Goal: Task Accomplishment & Management: Manage account settings

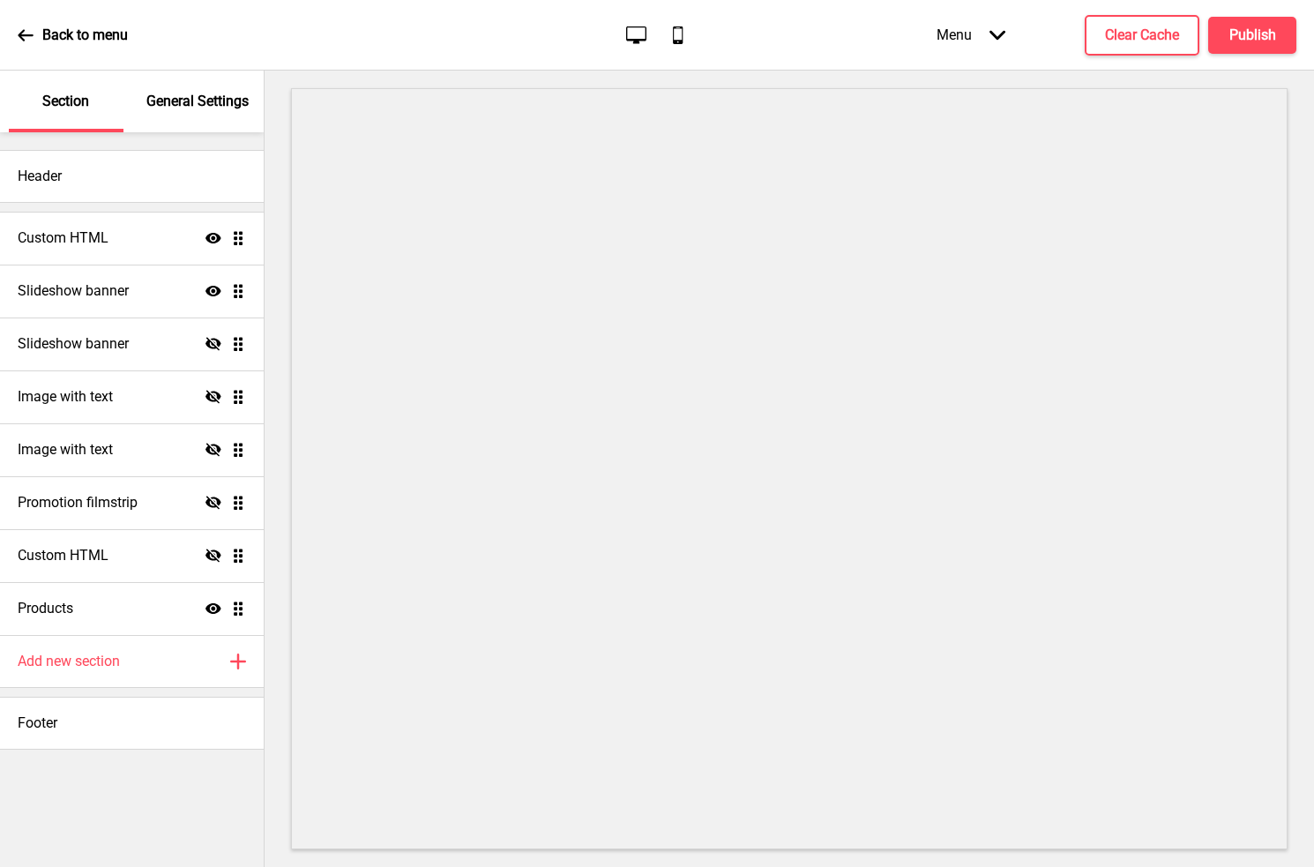
click at [138, 280] on div "Slideshow banner Show Drag" at bounding box center [132, 291] width 264 height 53
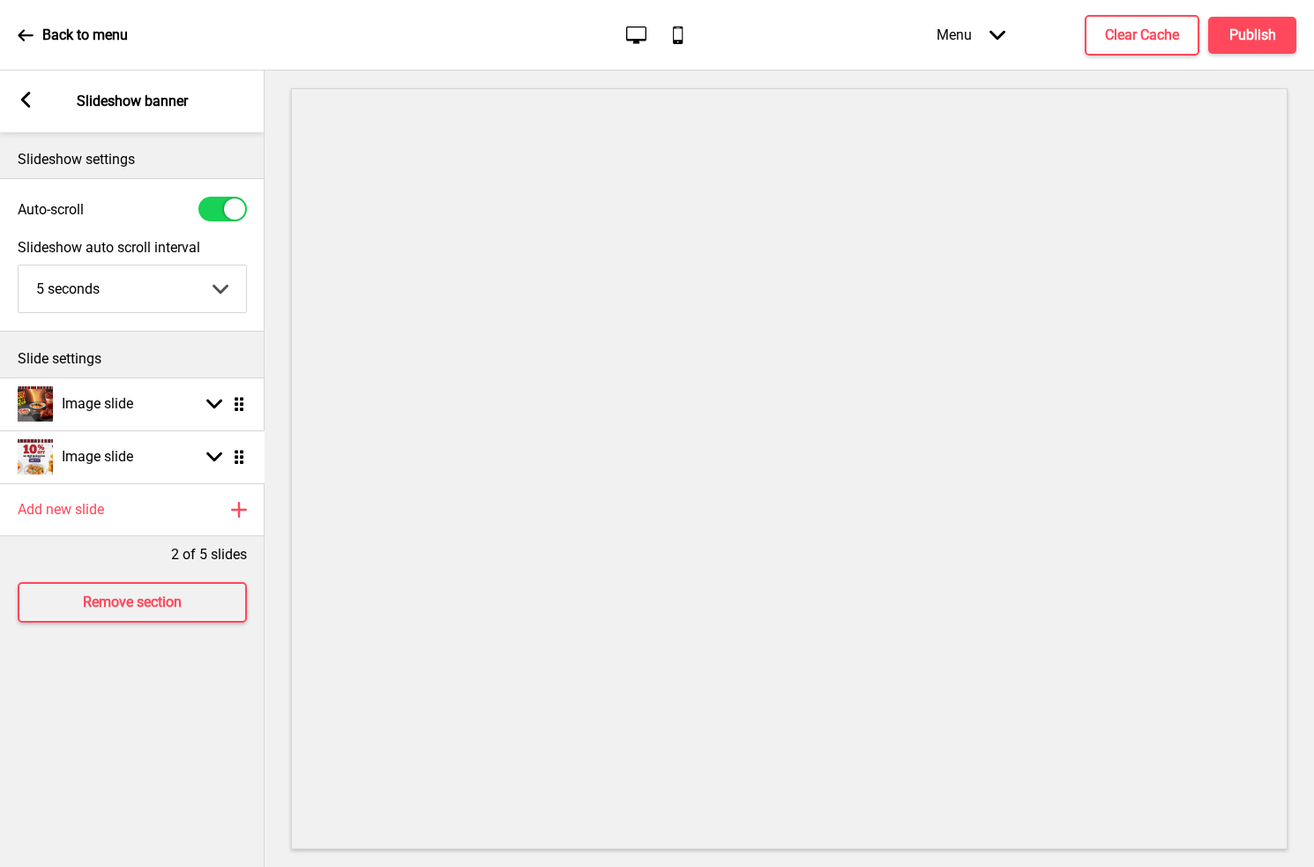
click at [235, 456] on icon at bounding box center [239, 457] width 9 height 14
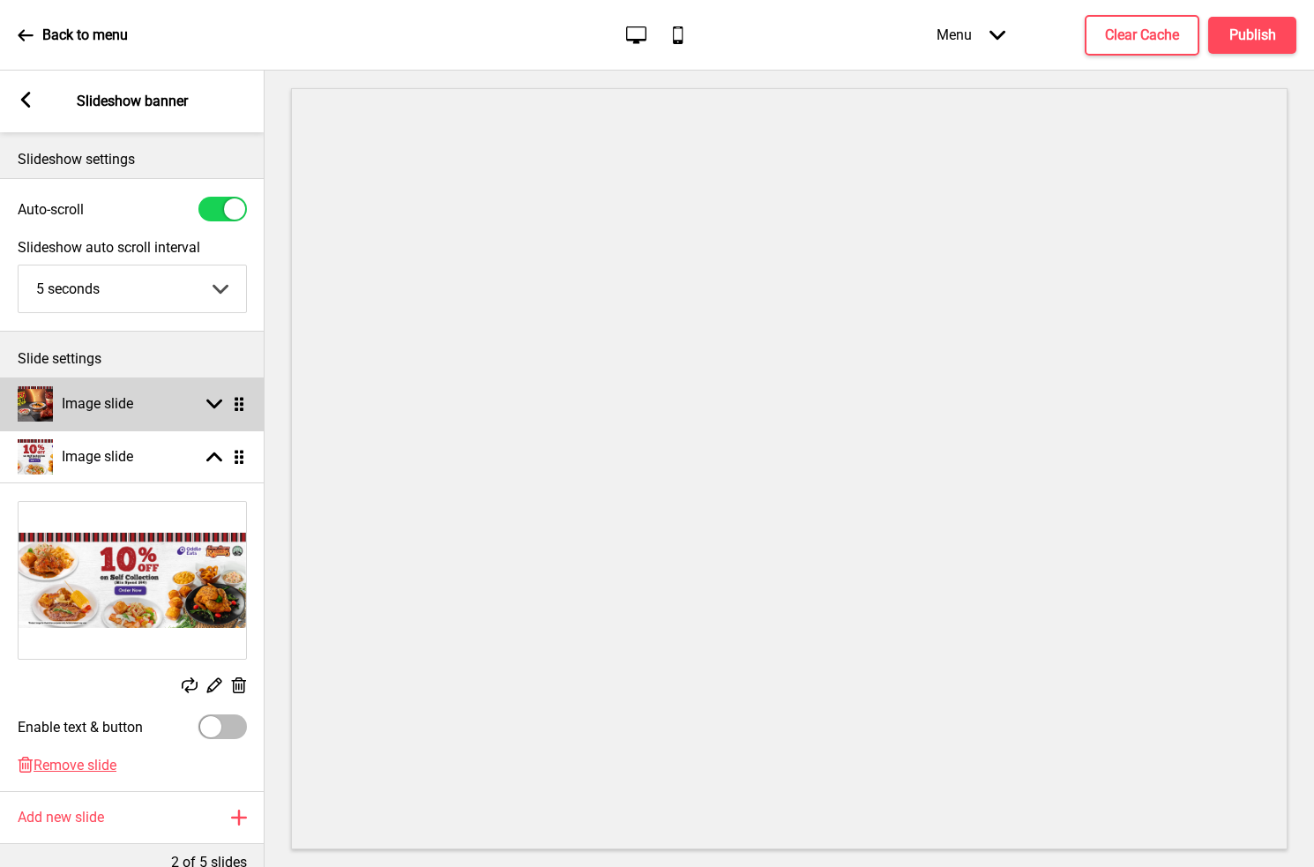
click at [205, 407] on div "Arrow down Drag" at bounding box center [222, 404] width 49 height 16
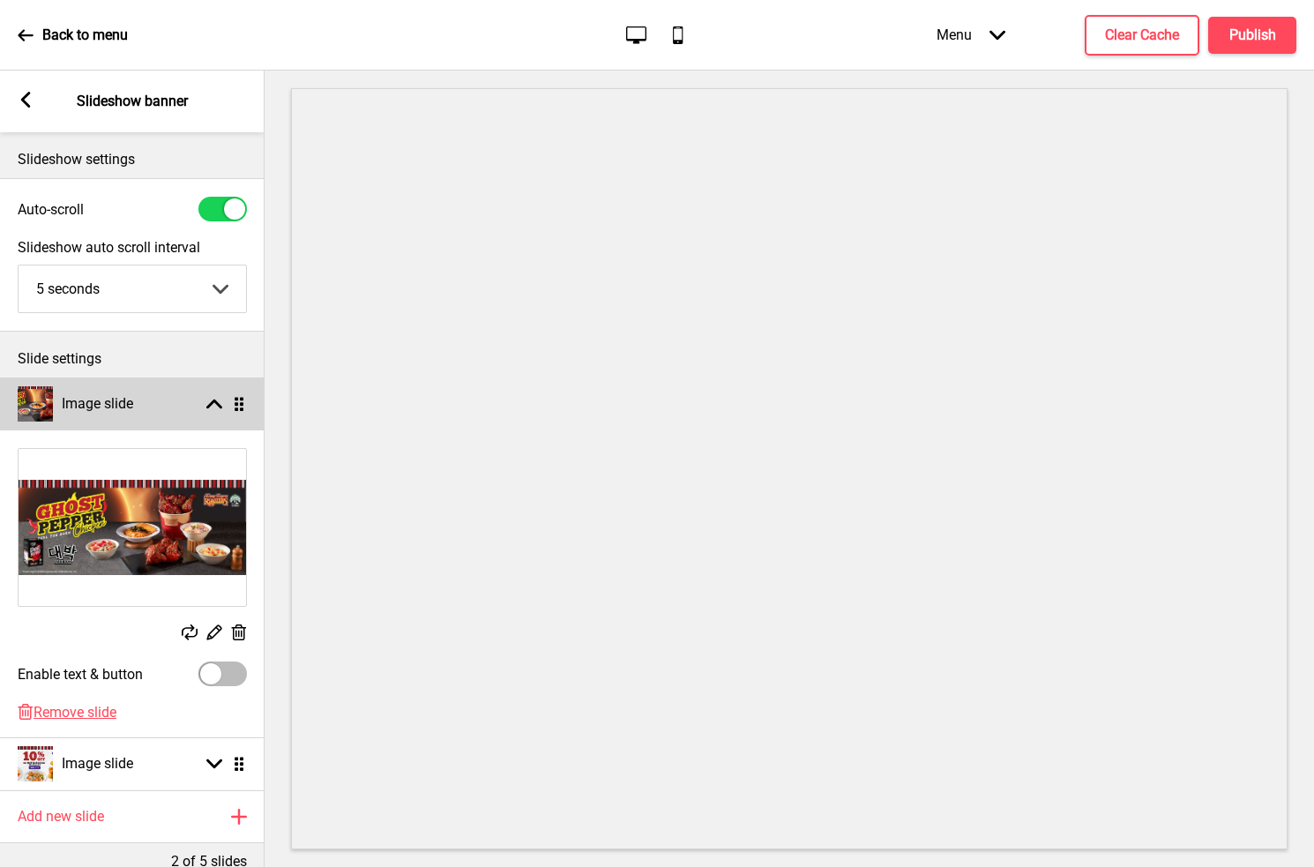
click at [228, 405] on div "Arrow up Drag" at bounding box center [222, 404] width 49 height 16
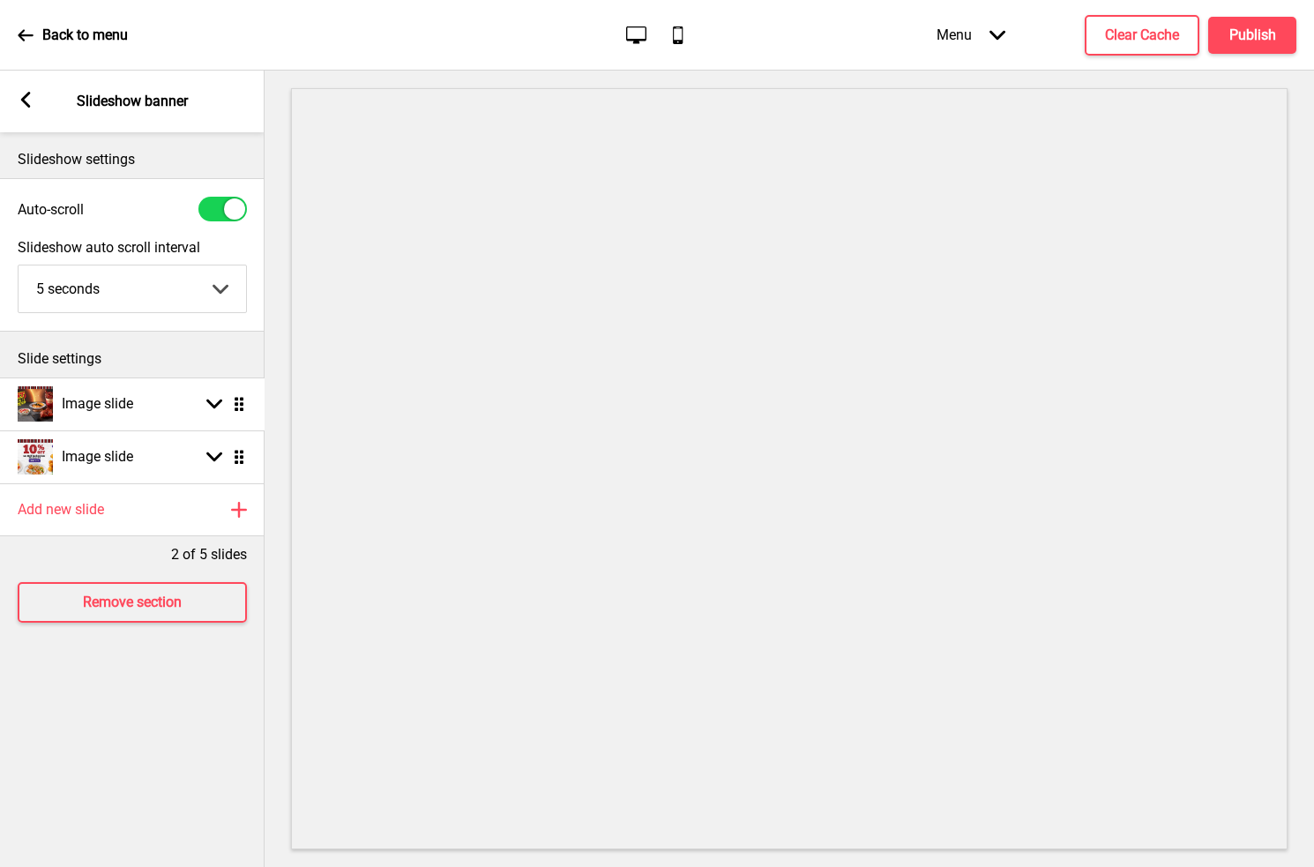
click at [240, 409] on icon at bounding box center [239, 404] width 9 height 14
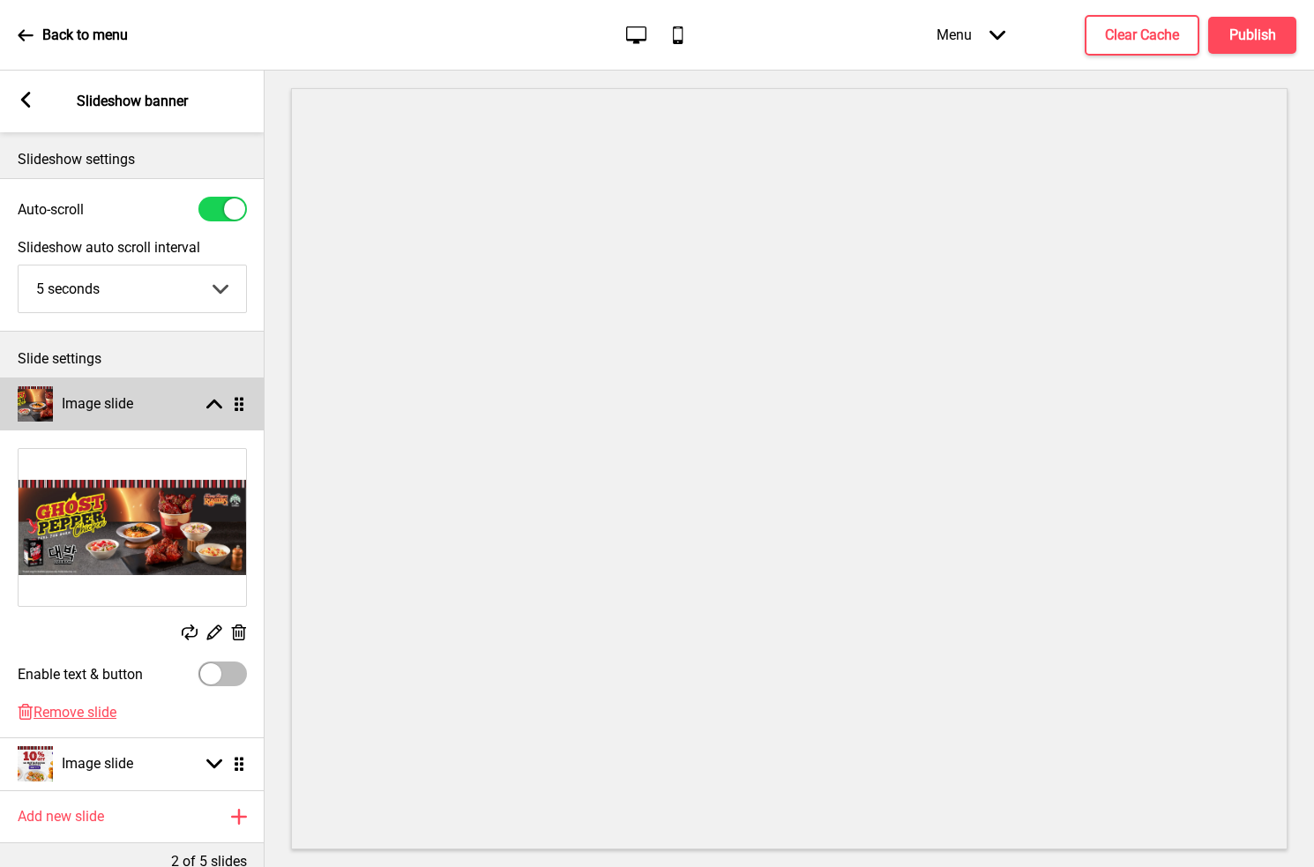
click at [216, 408] on rect at bounding box center [214, 404] width 16 height 16
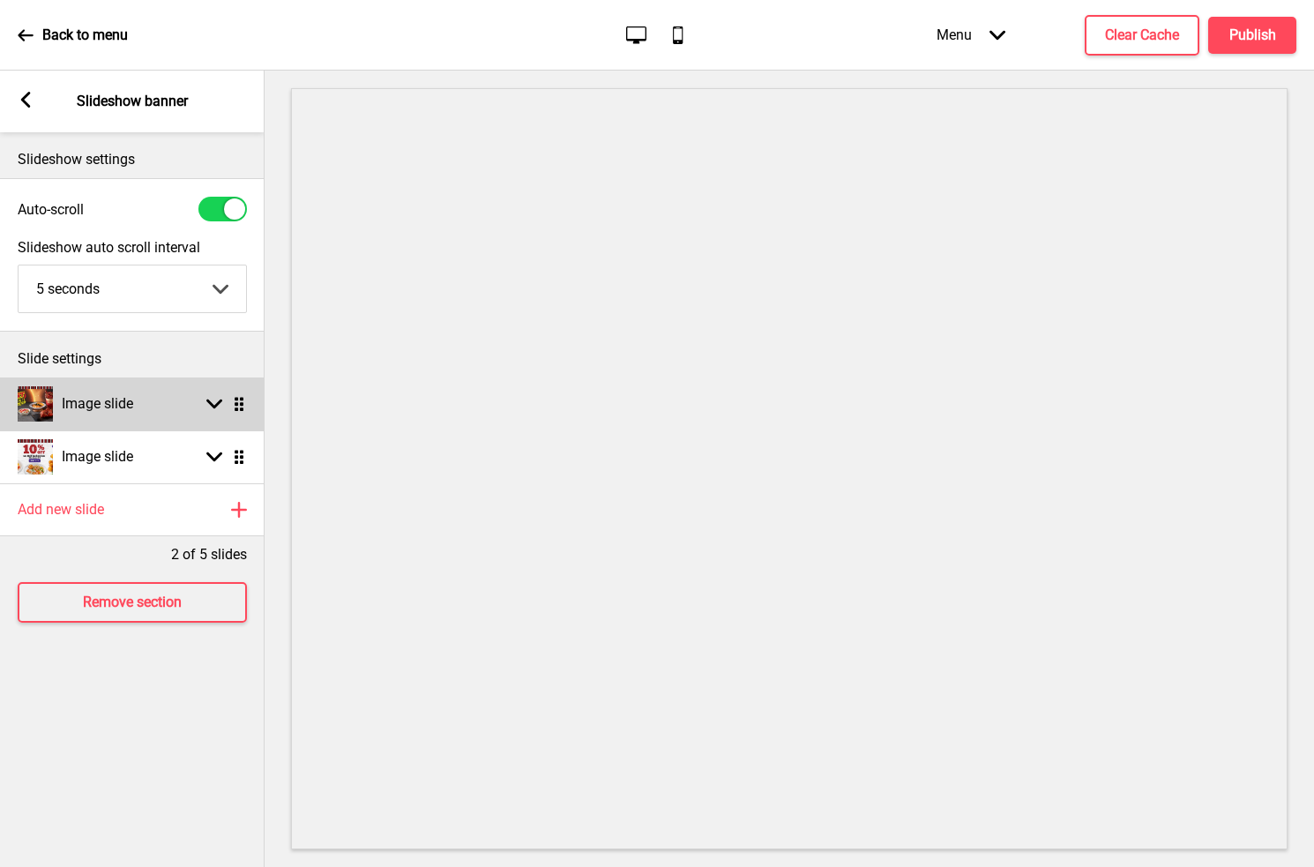
click at [216, 408] on rect at bounding box center [214, 404] width 16 height 16
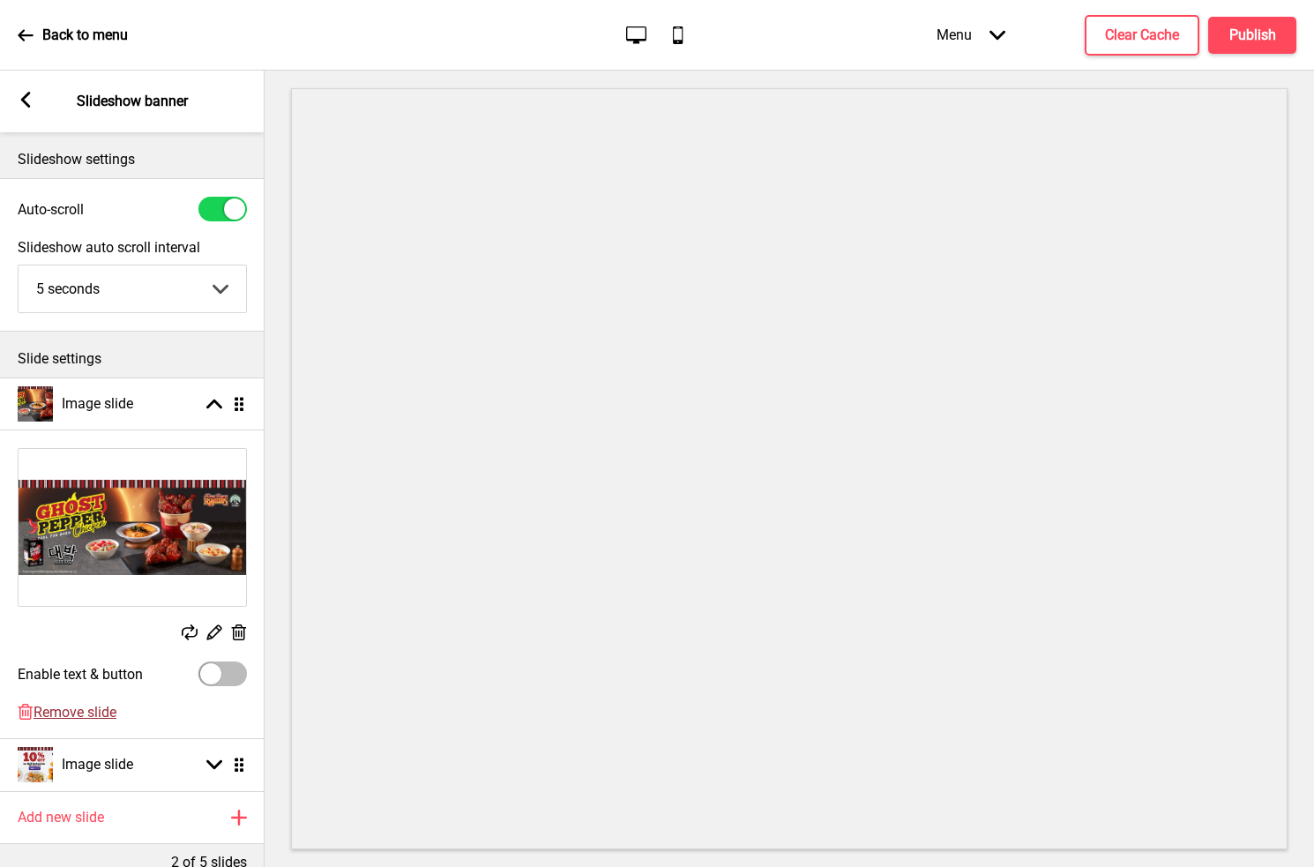
click at [96, 712] on span "Remove slide" at bounding box center [75, 712] width 83 height 17
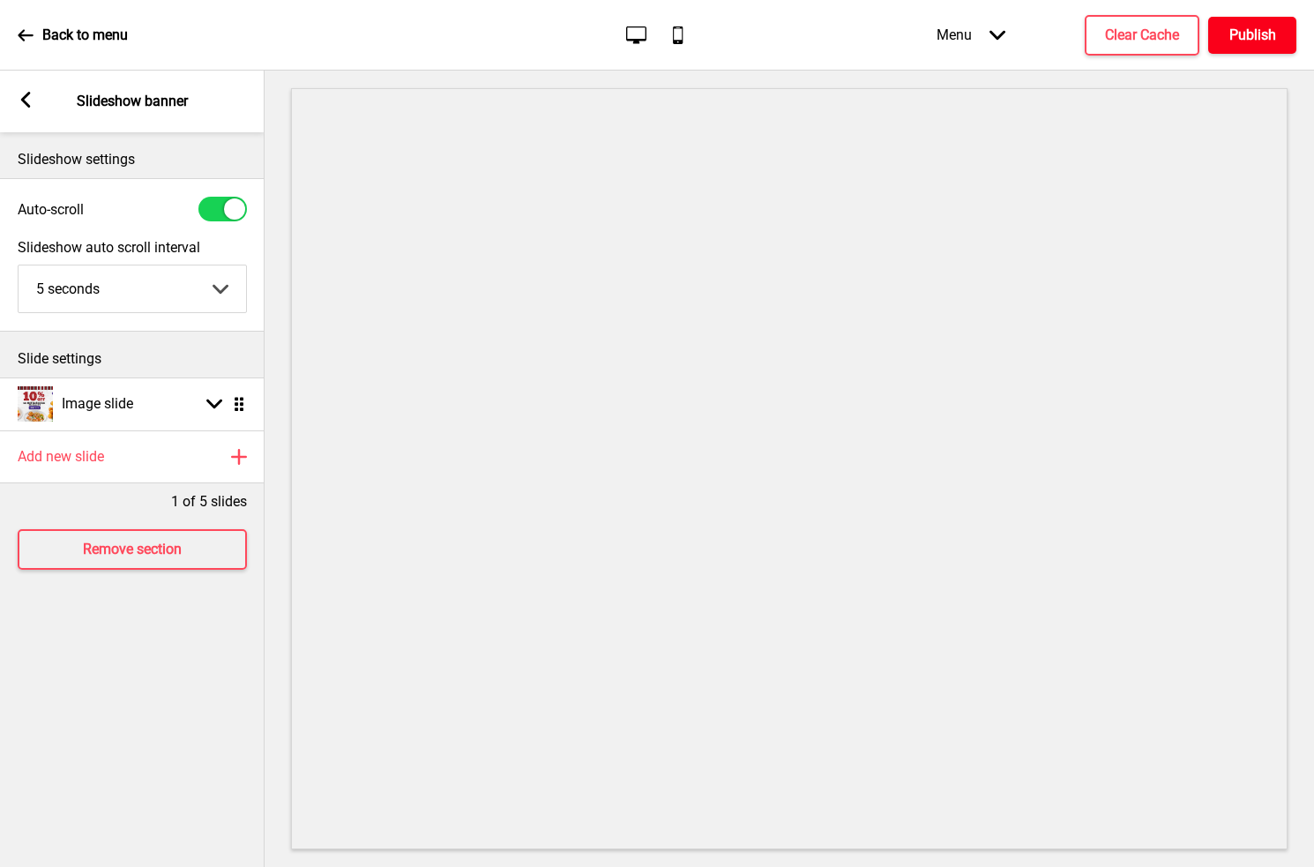
click at [1254, 34] on h4 "Publish" at bounding box center [1252, 35] width 47 height 19
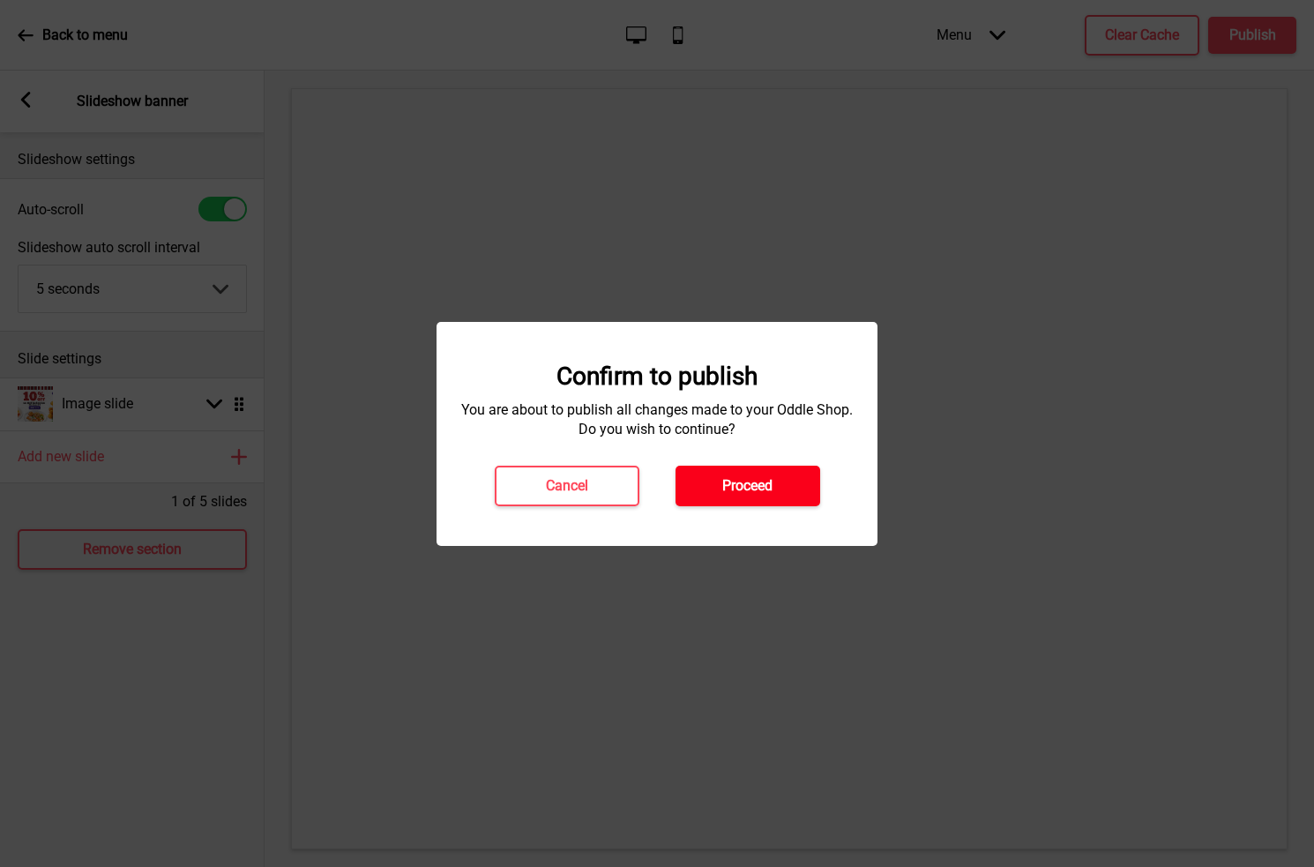
click at [778, 479] on button "Proceed" at bounding box center [747, 486] width 145 height 41
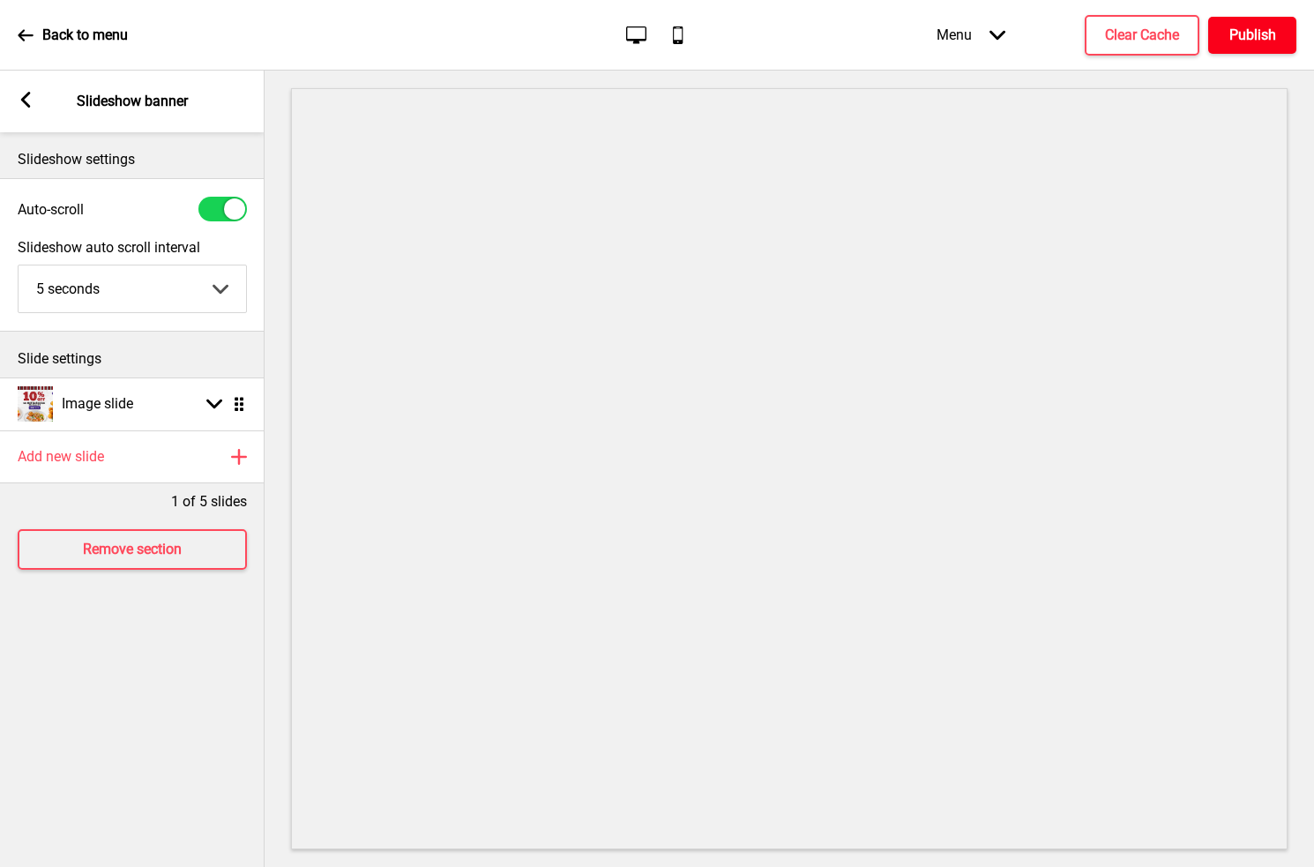
click at [1253, 36] on h4 "Publish" at bounding box center [1252, 35] width 47 height 19
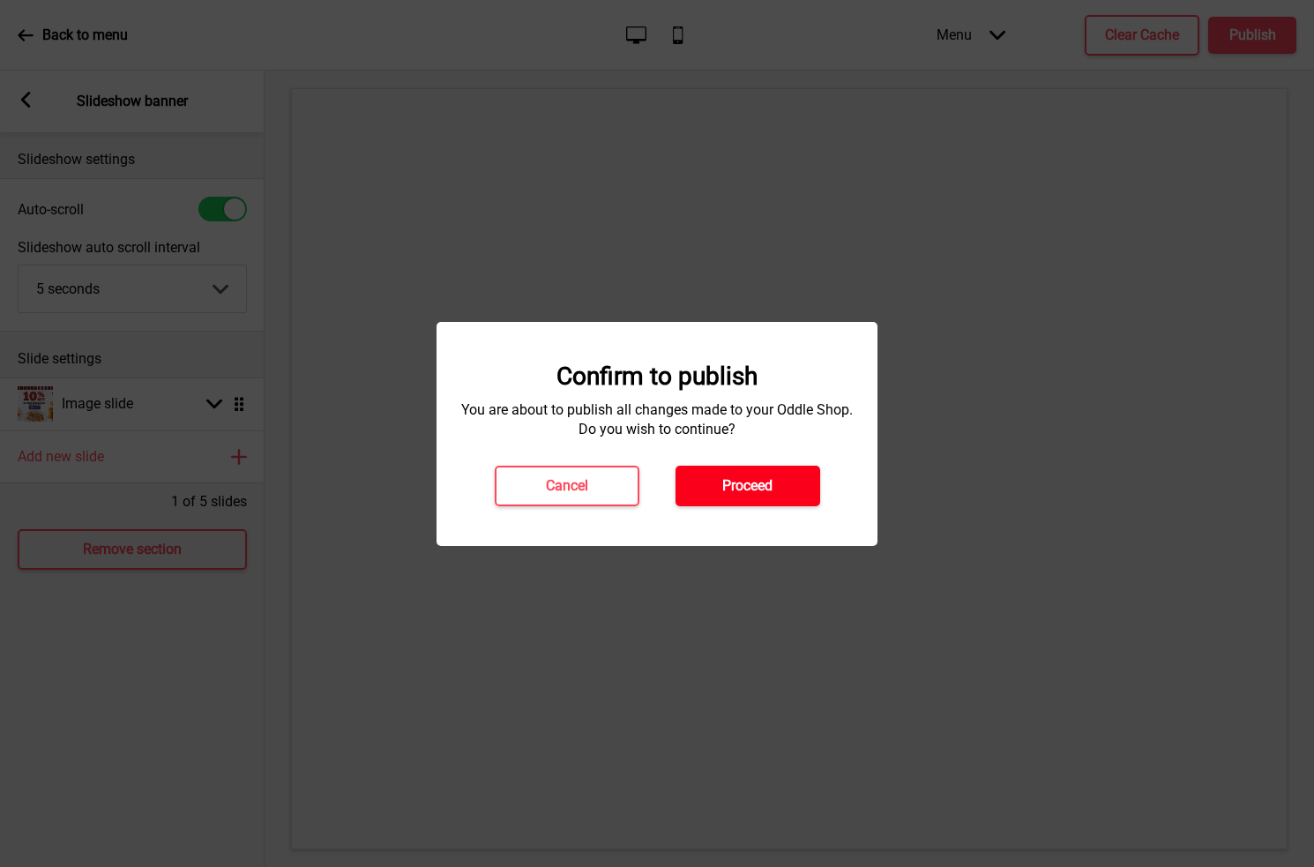
click at [759, 494] on h4 "Proceed" at bounding box center [747, 485] width 50 height 19
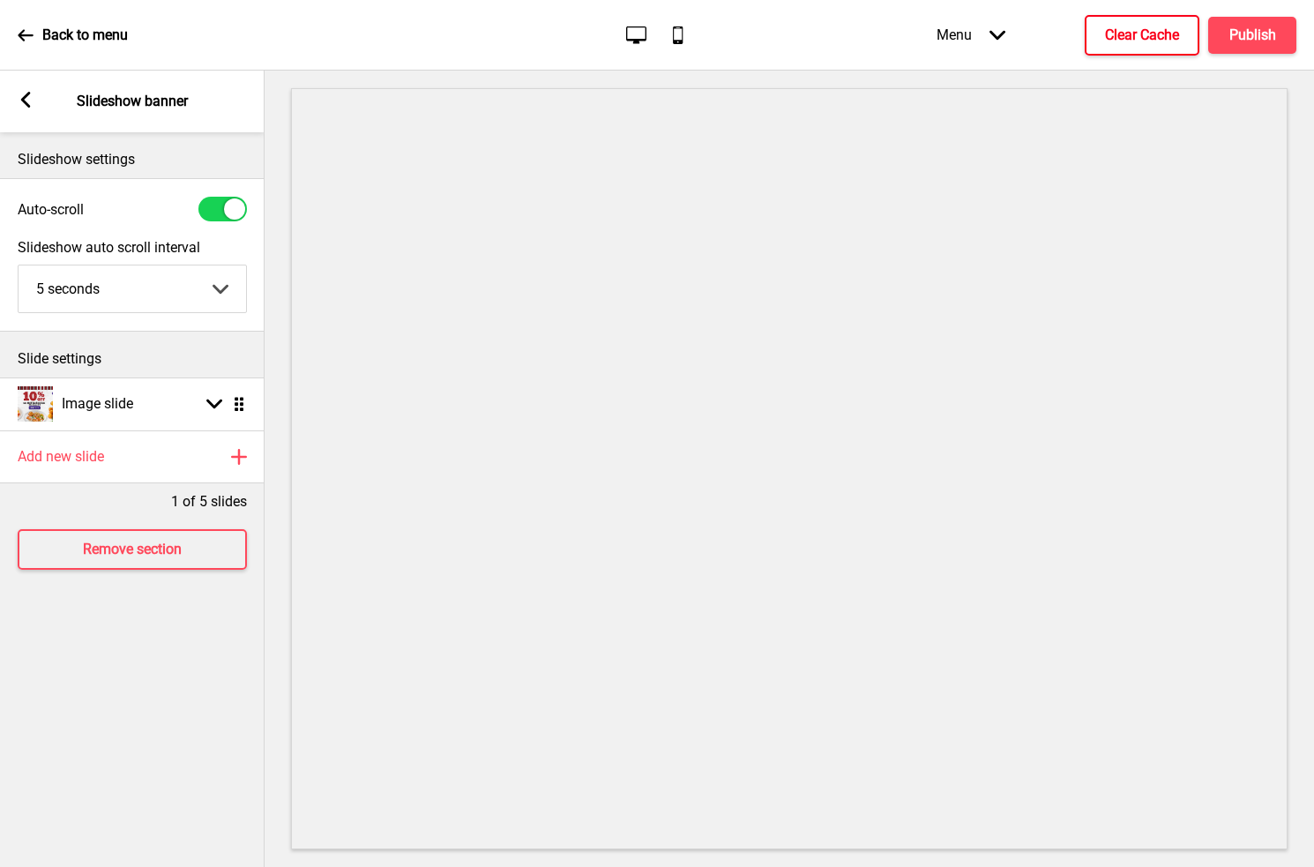
click at [1122, 36] on h4 "Clear Cache" at bounding box center [1142, 35] width 74 height 19
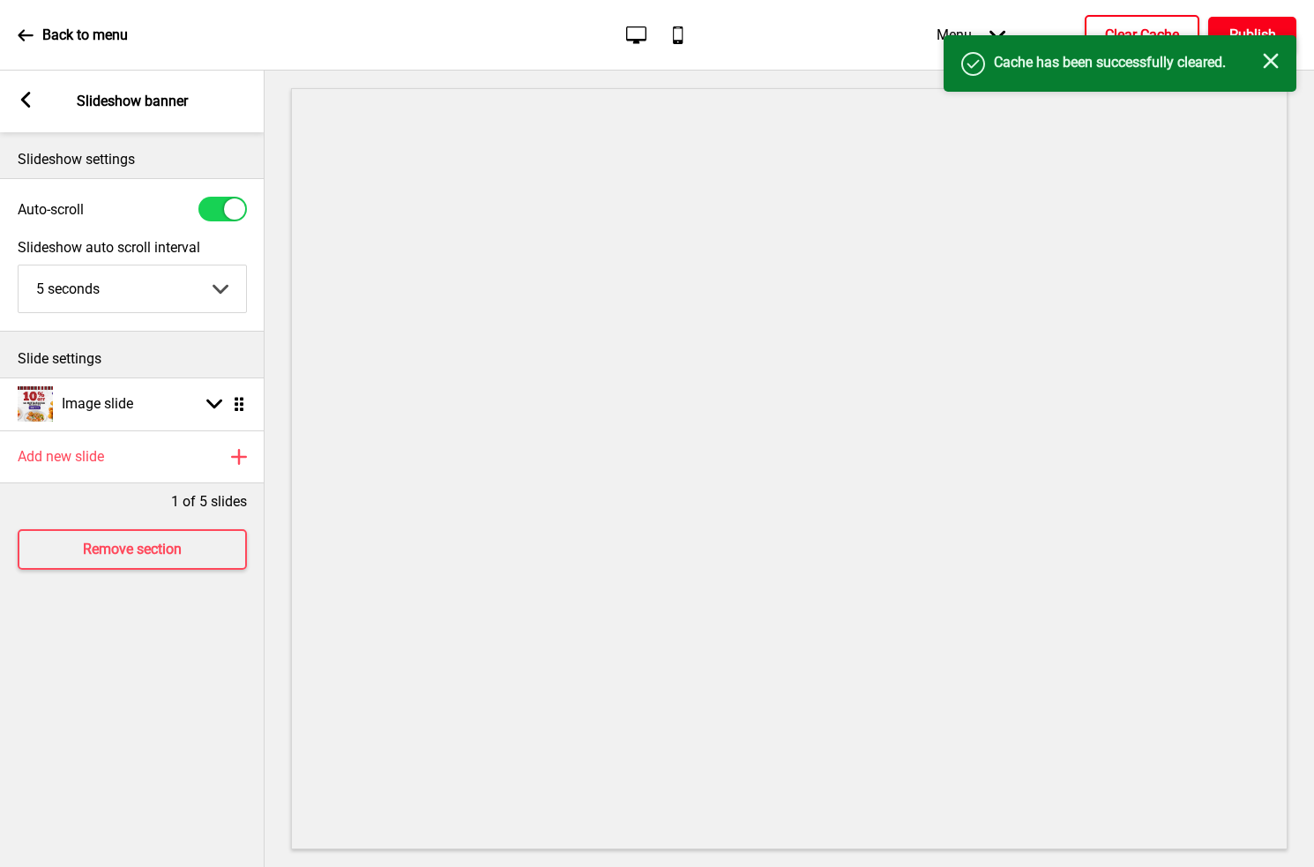
click at [1259, 26] on h4 "Publish" at bounding box center [1252, 35] width 47 height 19
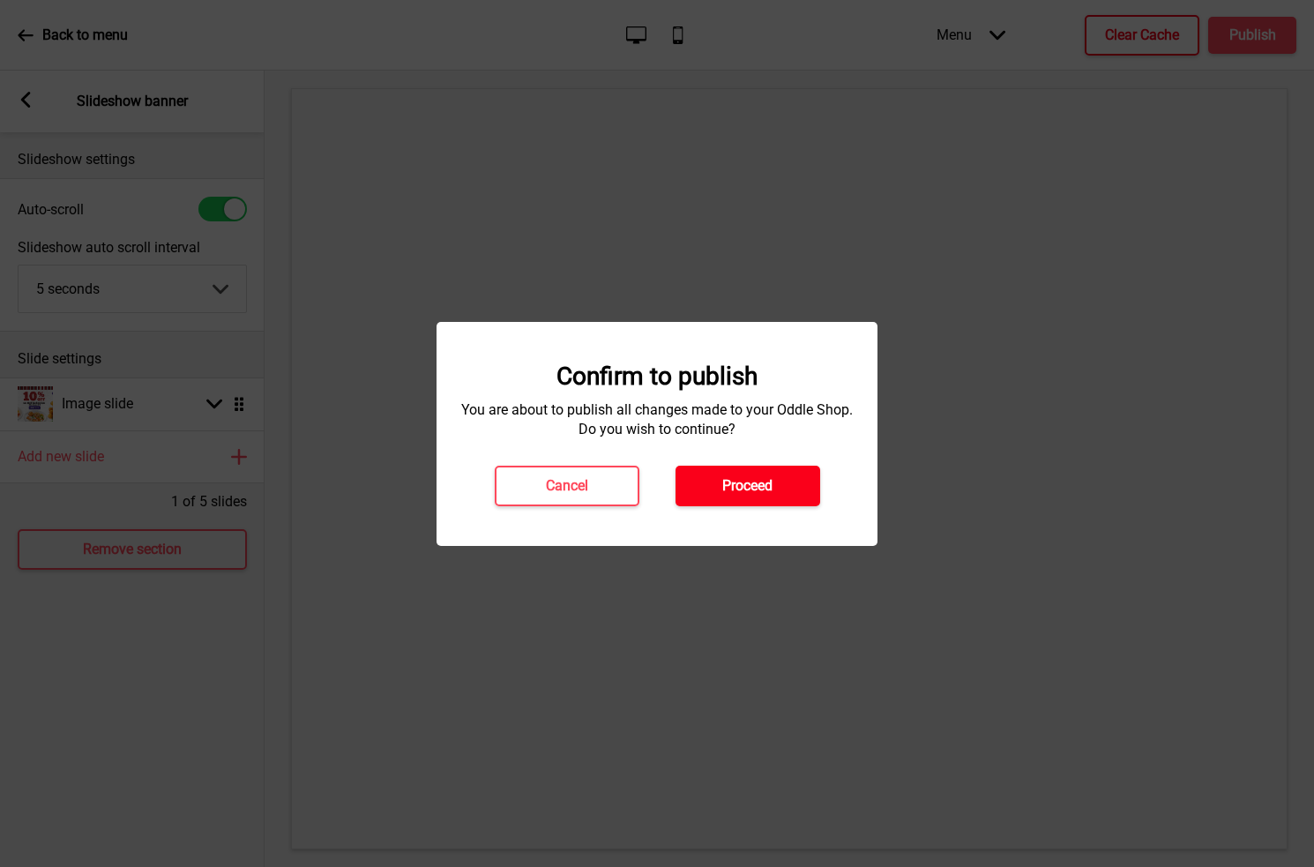
click at [734, 488] on h4 "Proceed" at bounding box center [747, 485] width 50 height 19
